Goal: Task Accomplishment & Management: Use online tool/utility

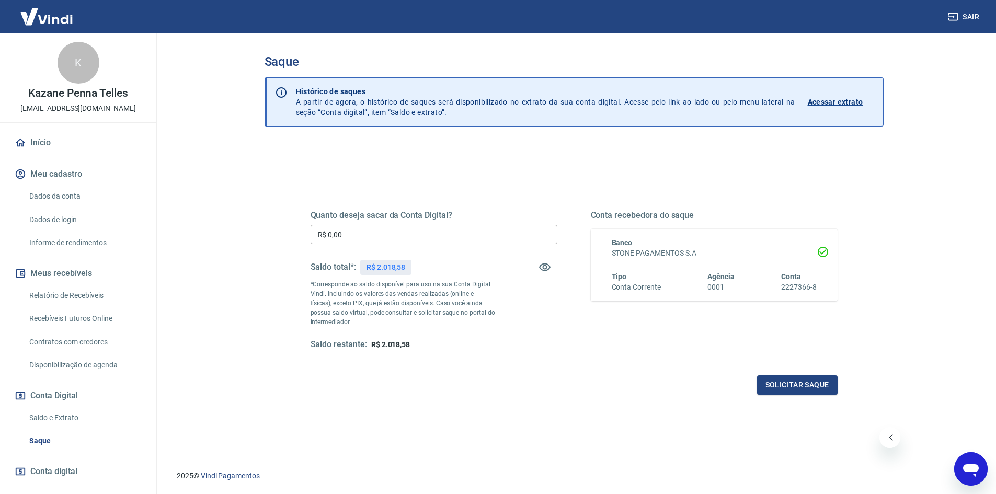
click at [429, 229] on input "R$ 0,00" at bounding box center [433, 234] width 247 height 19
click at [435, 227] on input "R$ 2.000,00" at bounding box center [433, 234] width 247 height 19
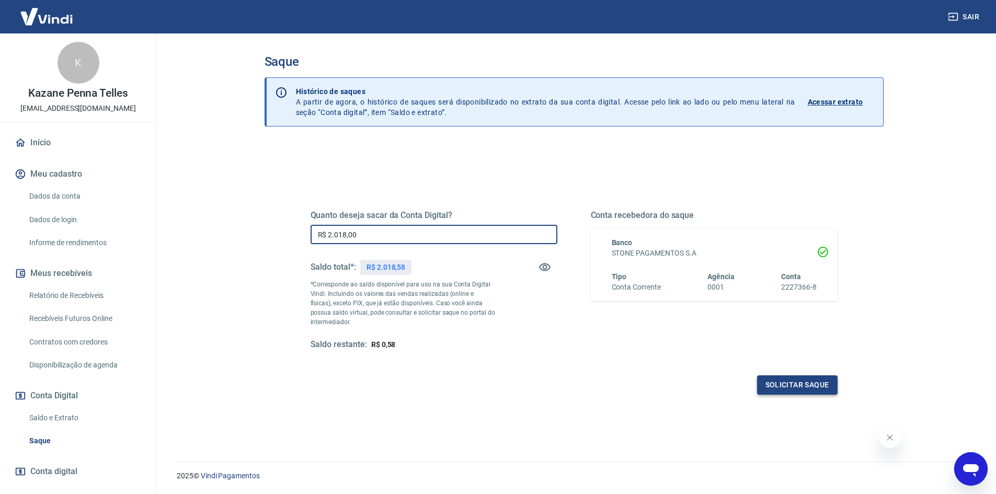
type input "R$ 2.018,00"
click at [802, 393] on button "Solicitar saque" at bounding box center [797, 384] width 80 height 19
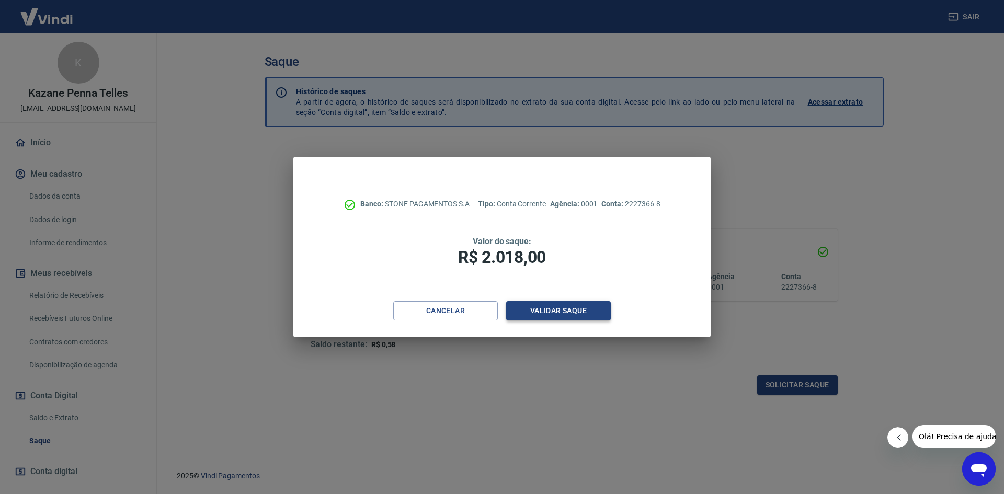
click at [570, 311] on button "Validar saque" at bounding box center [558, 310] width 105 height 19
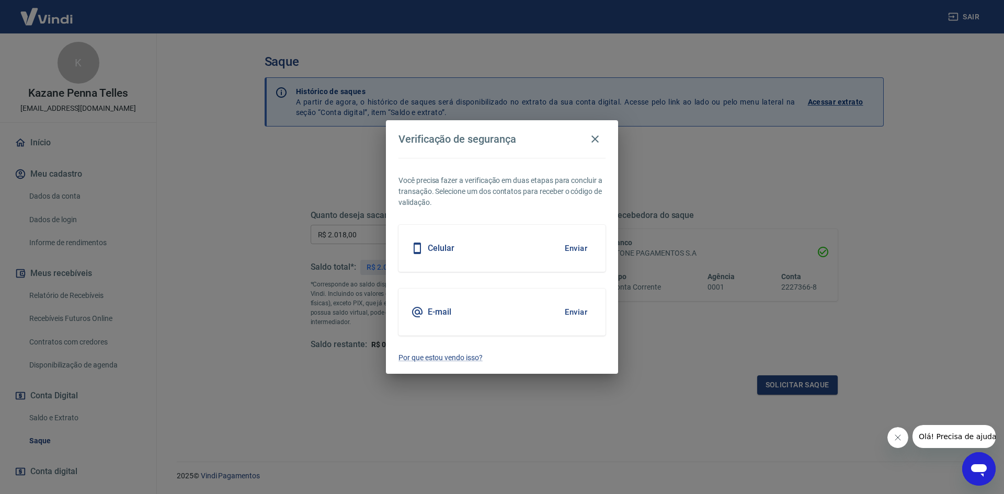
click at [576, 252] on button "Enviar" at bounding box center [576, 248] width 34 height 22
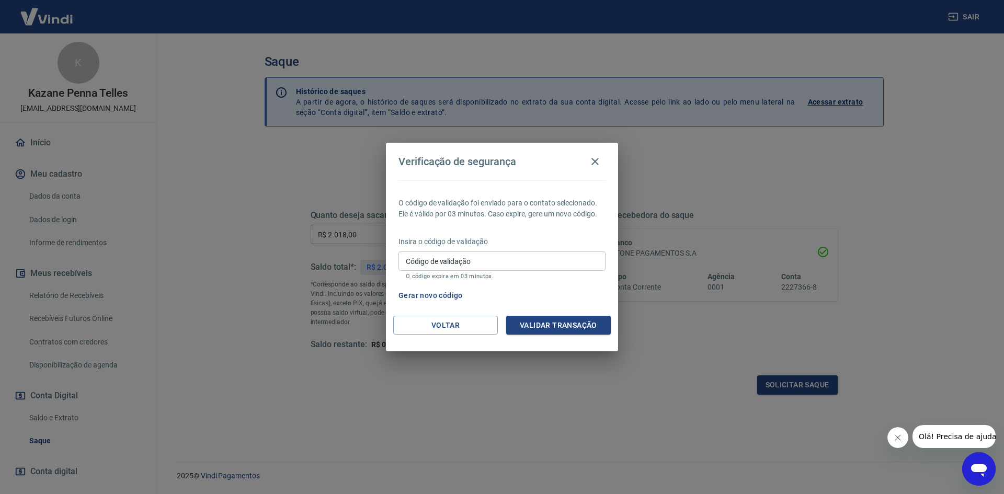
click at [500, 255] on input "Código de validação" at bounding box center [501, 260] width 207 height 19
type input "805847"
click at [572, 330] on button "Validar transação" at bounding box center [558, 325] width 105 height 19
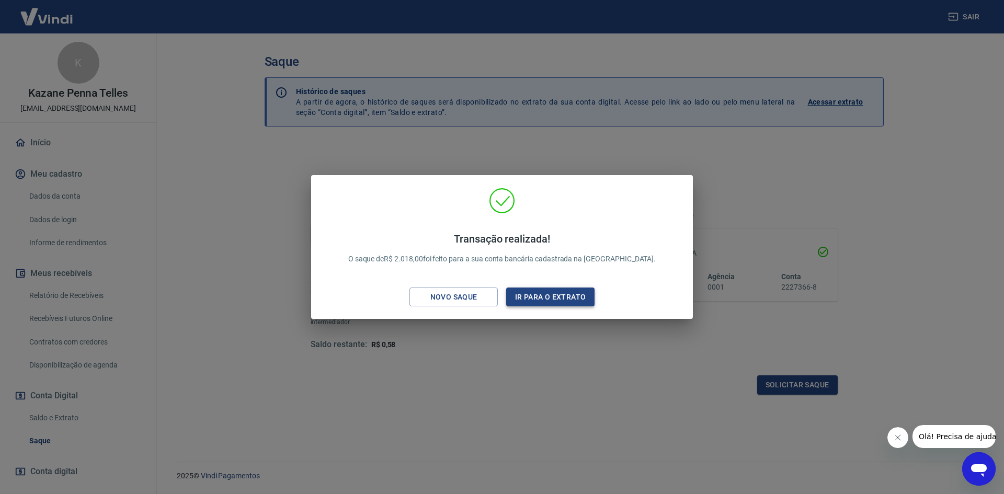
click at [564, 289] on button "Ir para o extrato" at bounding box center [550, 296] width 88 height 19
